Goal: Information Seeking & Learning: Learn about a topic

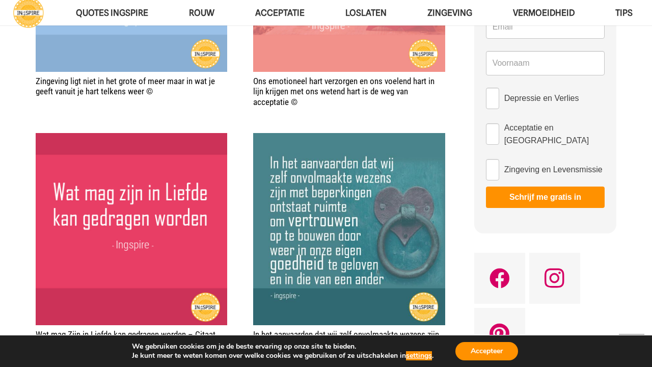
scroll to position [589, 0]
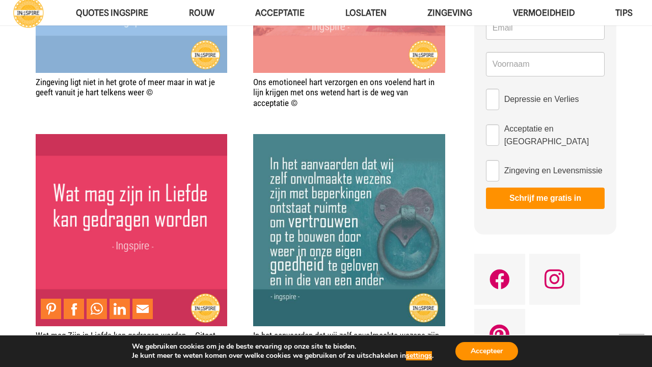
click at [54, 191] on img "Wat mag Zijn in Liefde kan gedragen worden – Citaat van Ingspire" at bounding box center [132, 230] width 192 height 192
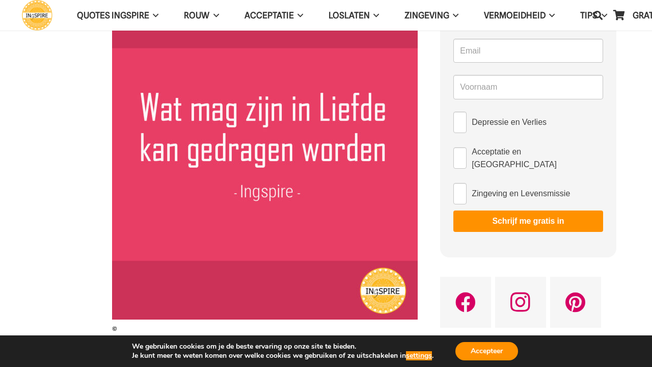
scroll to position [92, 0]
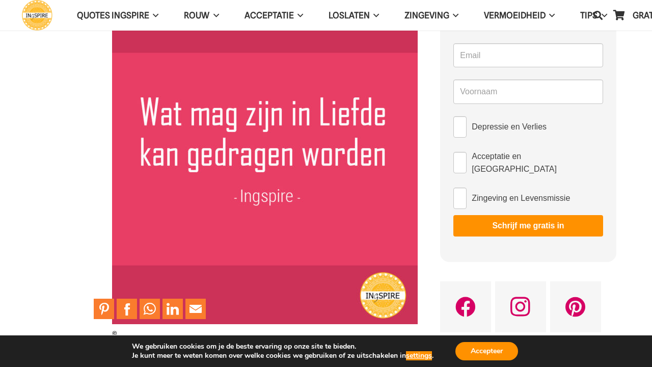
click at [357, 155] on img at bounding box center [265, 171] width 306 height 306
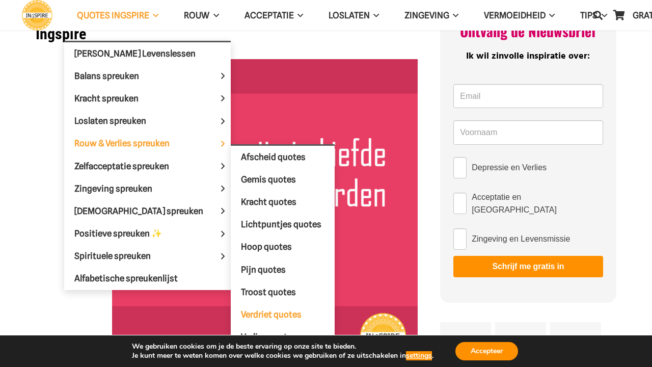
scroll to position [52, 0]
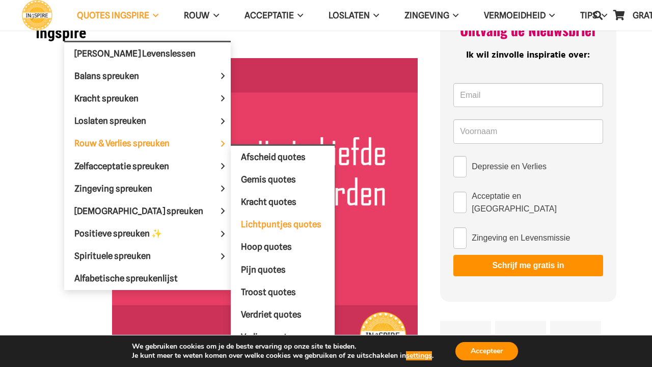
click at [253, 230] on link "Lichtpuntjes quotes" at bounding box center [283, 225] width 104 height 22
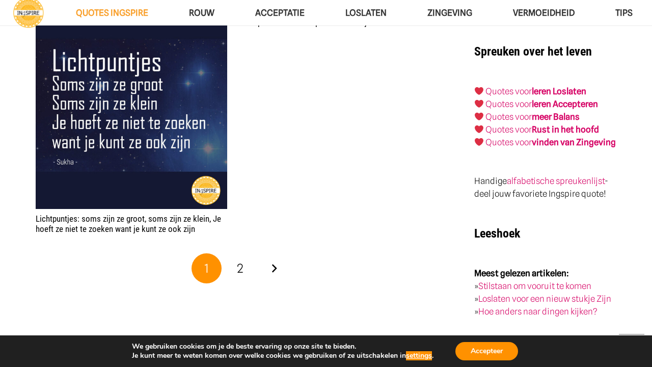
scroll to position [1727, 0]
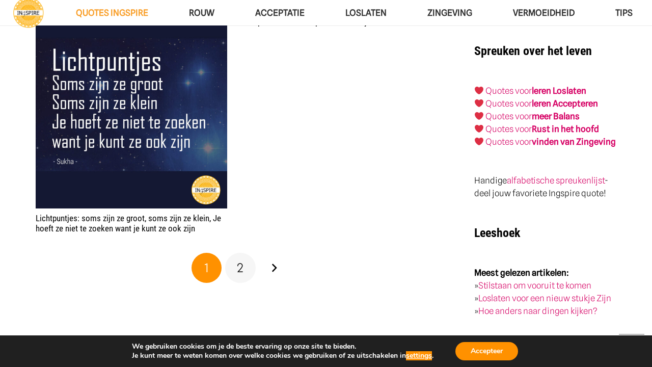
click at [243, 267] on span "2" at bounding box center [240, 267] width 7 height 15
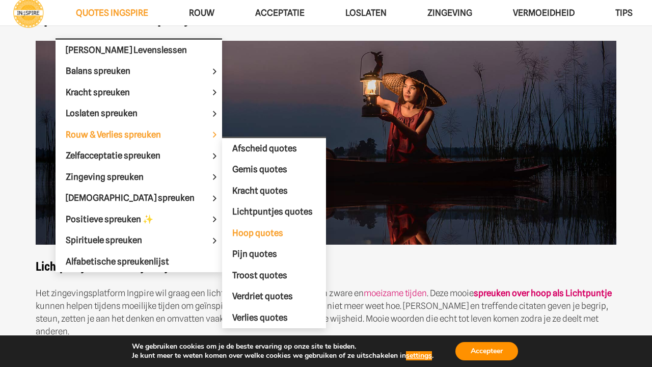
scroll to position [47, 0]
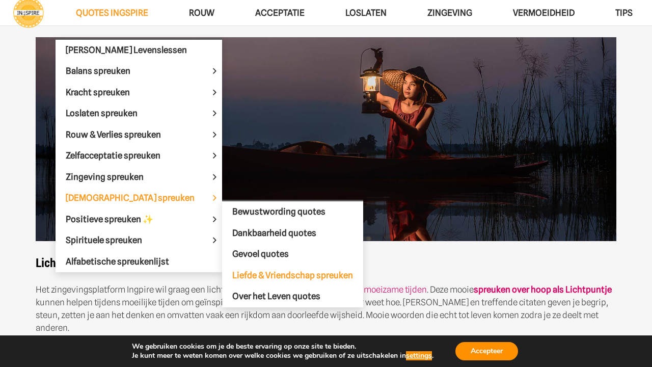
click at [238, 270] on span "Liefde & Vriendschap spreuken" at bounding box center [292, 275] width 121 height 10
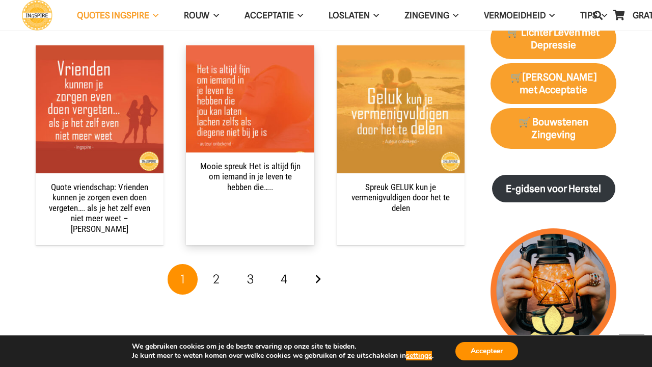
scroll to position [1051, 0]
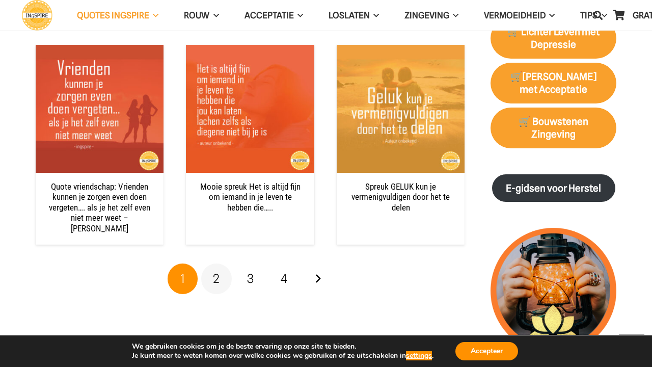
click at [222, 267] on link "2" at bounding box center [216, 279] width 31 height 31
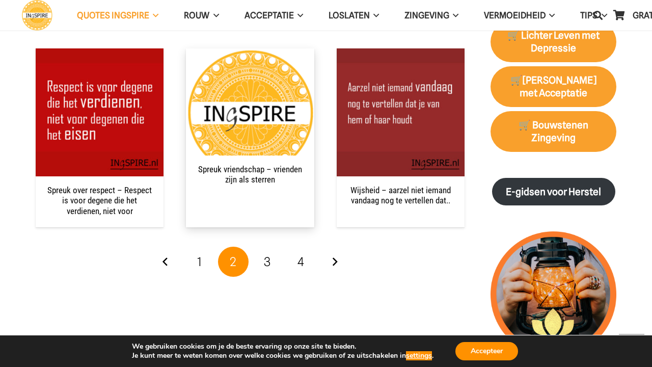
scroll to position [1049, 0]
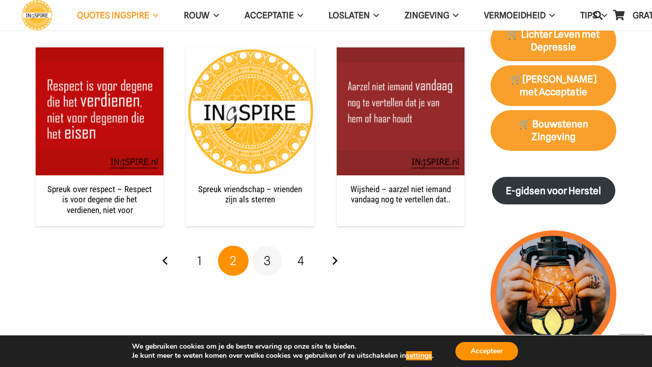
click at [267, 262] on span "3" at bounding box center [267, 260] width 7 height 15
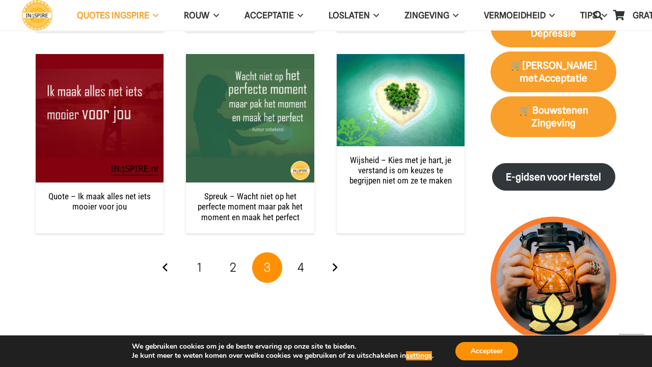
scroll to position [1069, 0]
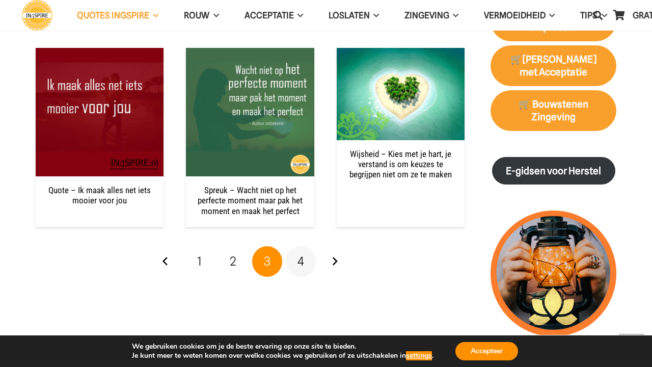
click at [300, 259] on span "4" at bounding box center [301, 261] width 7 height 15
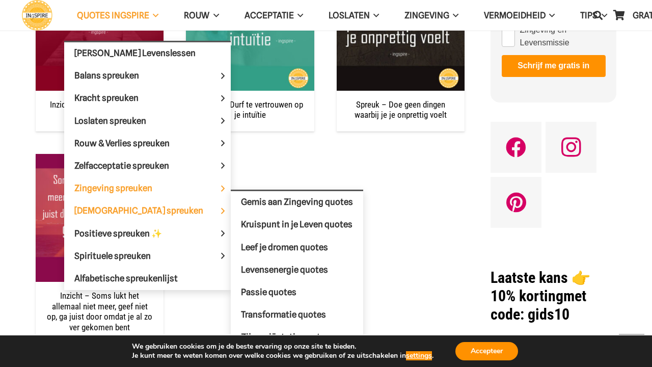
scroll to position [722, 0]
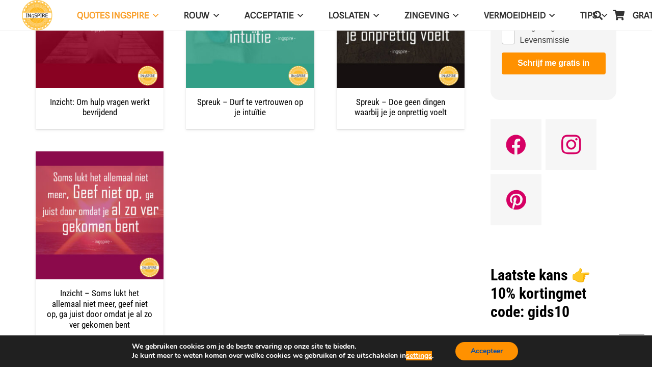
click at [493, 354] on button "Accepteer" at bounding box center [487, 351] width 63 height 18
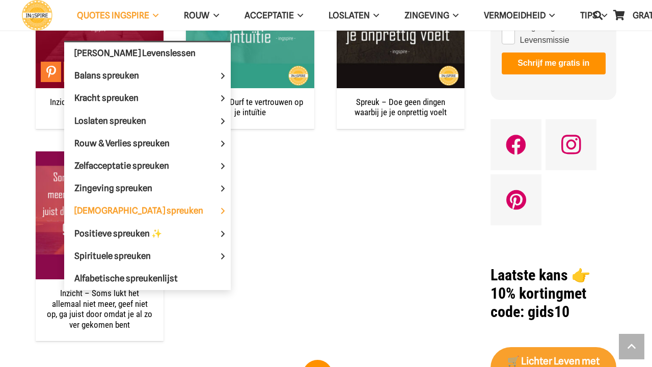
click at [131, 20] on span "QUOTES INGSPIRE" at bounding box center [113, 15] width 72 height 10
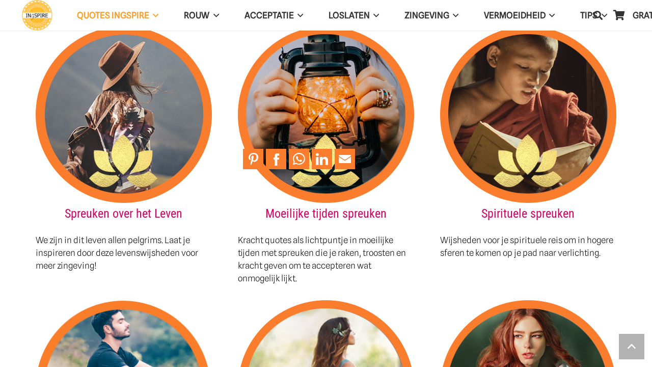
scroll to position [1166, 0]
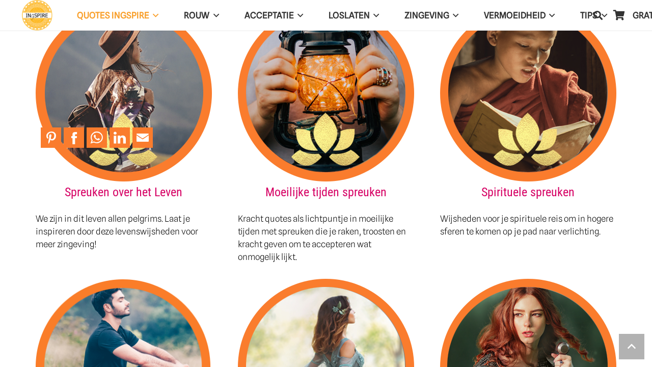
click at [164, 96] on img at bounding box center [124, 93] width 176 height 176
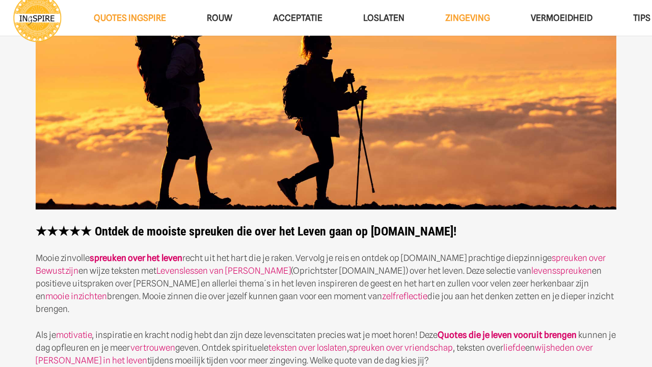
scroll to position [128, 0]
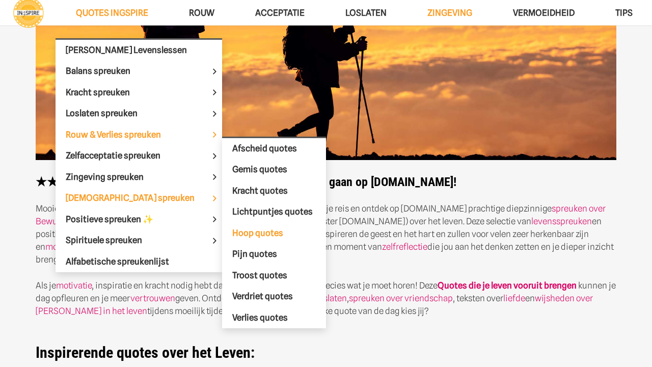
click at [232, 230] on span "Hoop quotes" at bounding box center [257, 233] width 51 height 10
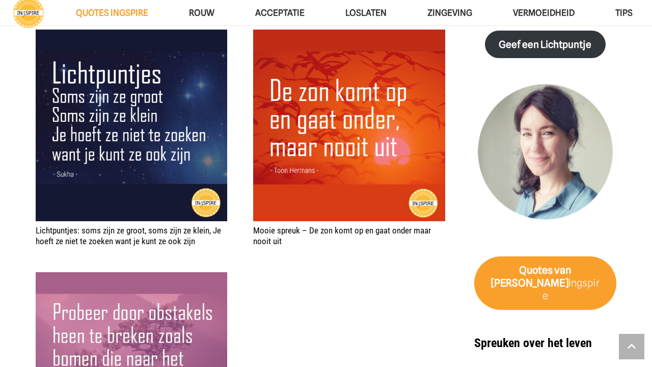
scroll to position [1545, 0]
